Goal: Task Accomplishment & Management: Manage account settings

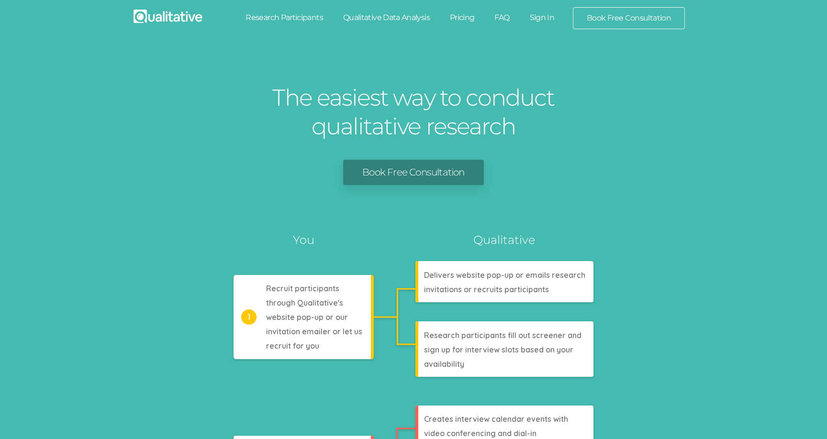
click at [535, 18] on link "Sign In" at bounding box center [541, 17] width 45 height 21
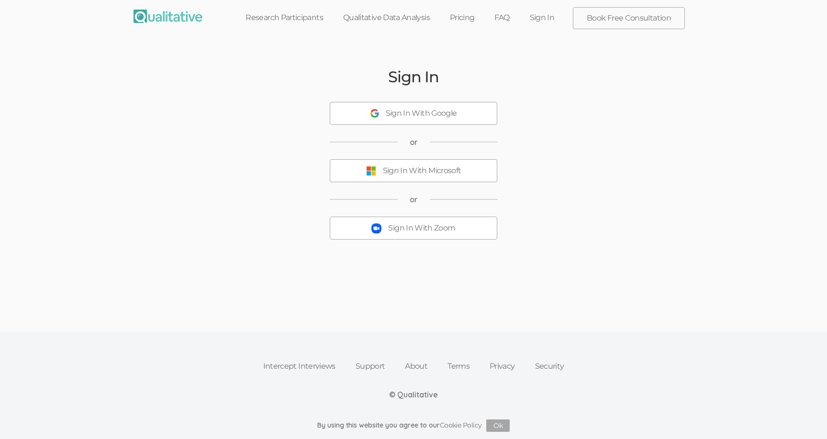
click at [411, 238] on button "Sign In With Zoom" at bounding box center [413, 228] width 167 height 23
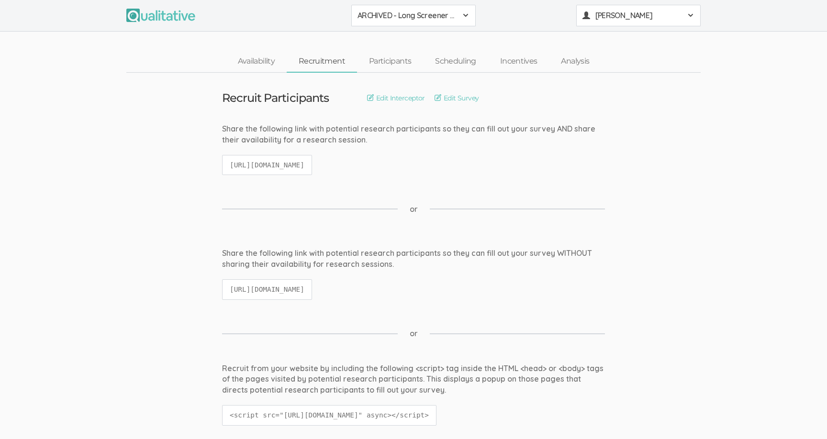
click at [602, 19] on span "David Hyde" at bounding box center [638, 15] width 86 height 11
click at [601, 111] on link "Plans & Billing" at bounding box center [637, 114] width 123 height 20
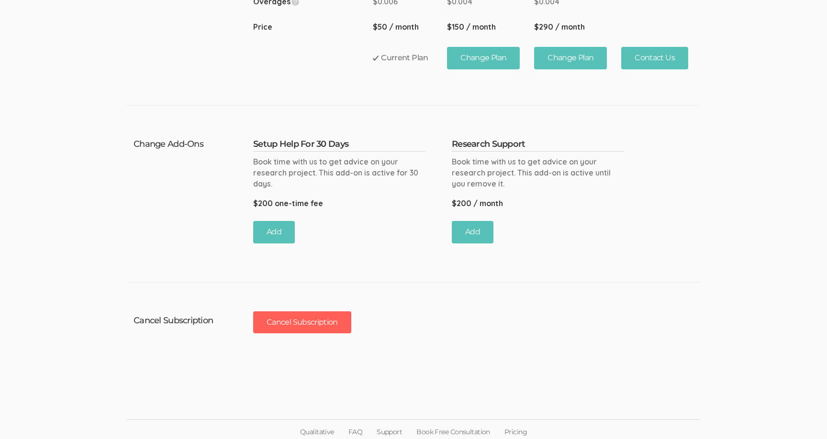
scroll to position [777, 0]
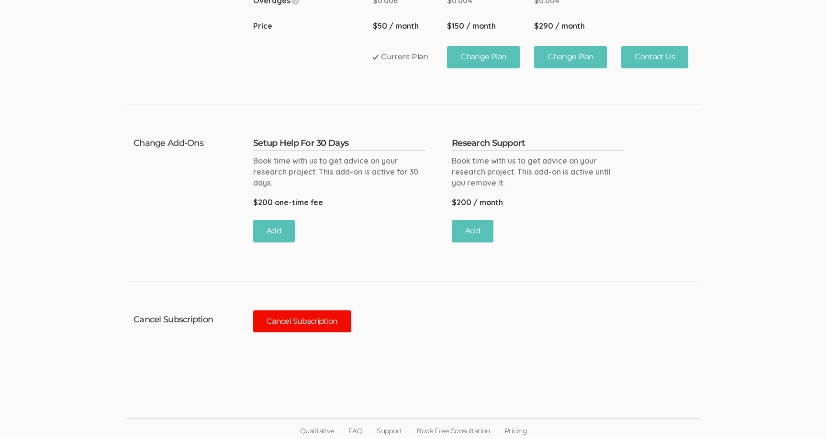
click at [334, 317] on button "Cancel Subscription" at bounding box center [302, 321] width 98 height 22
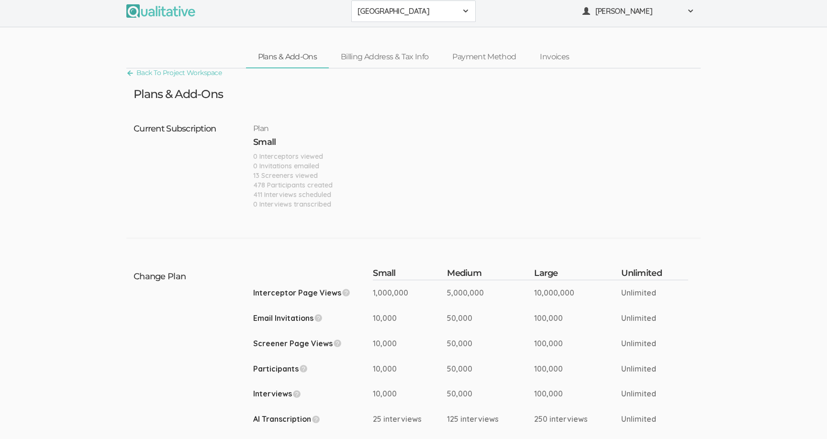
scroll to position [0, 0]
